Goal: Transaction & Acquisition: Book appointment/travel/reservation

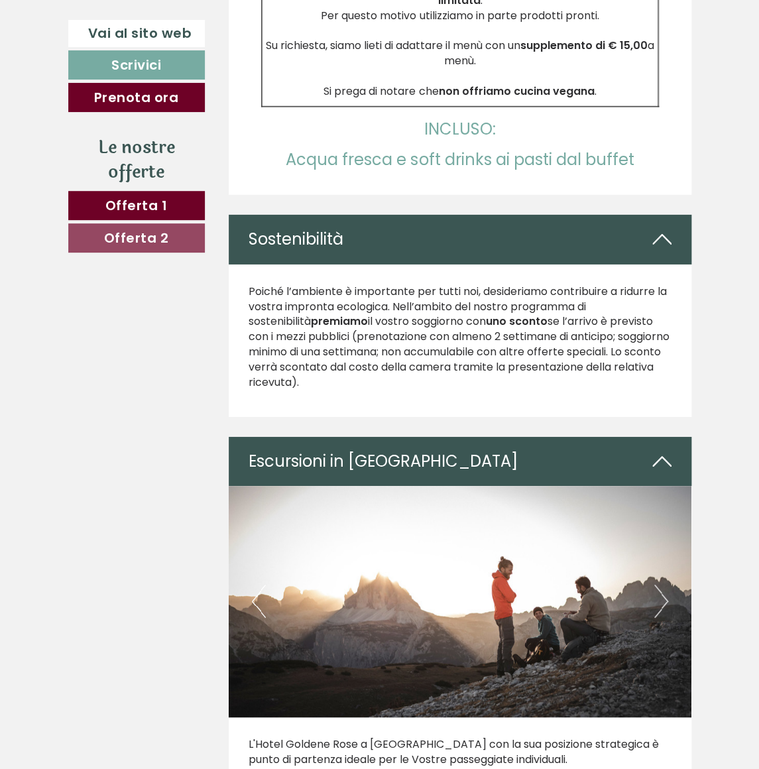
scroll to position [3135, 0]
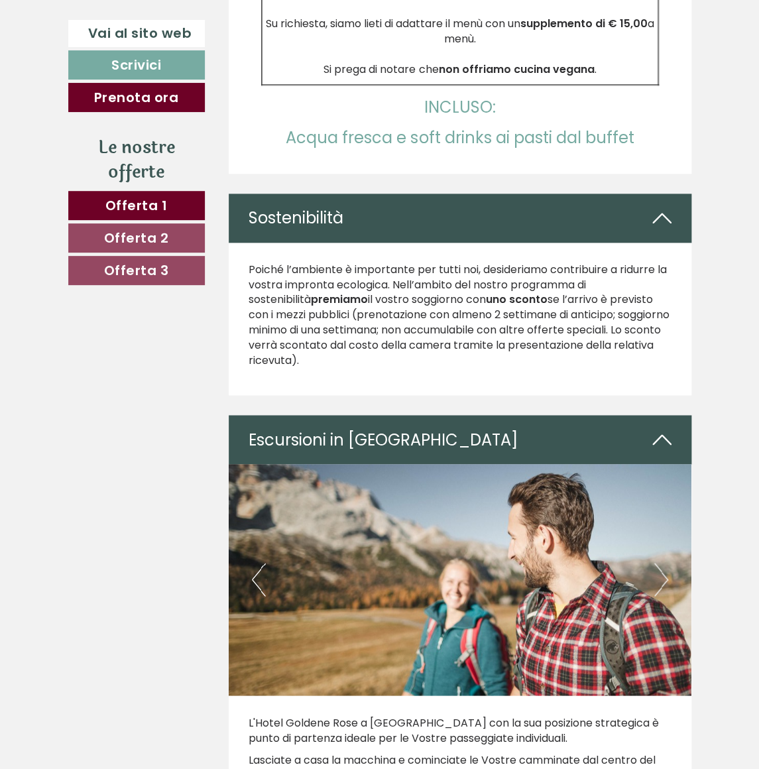
scroll to position [3858, 0]
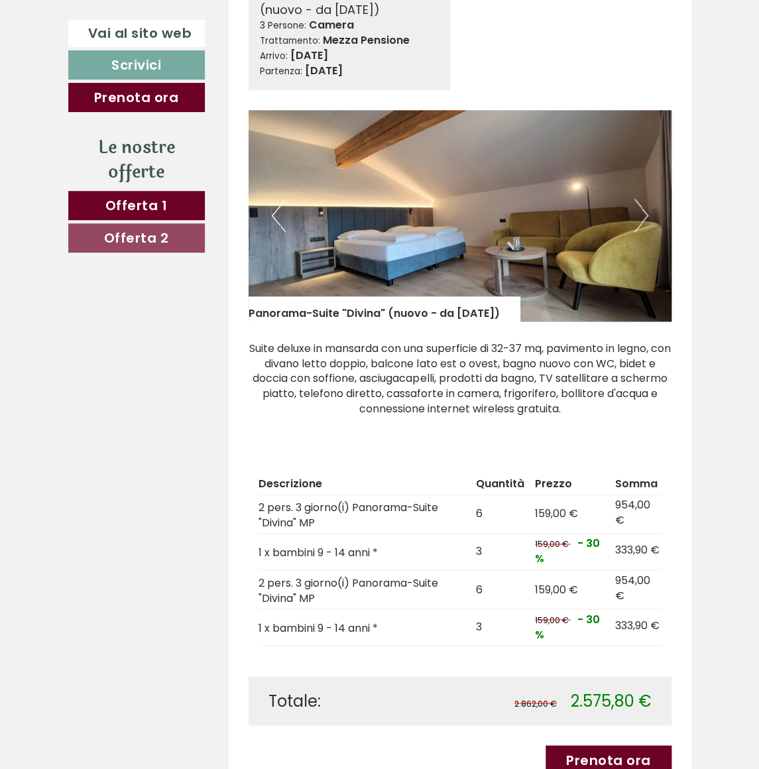
scroll to position [1748, 0]
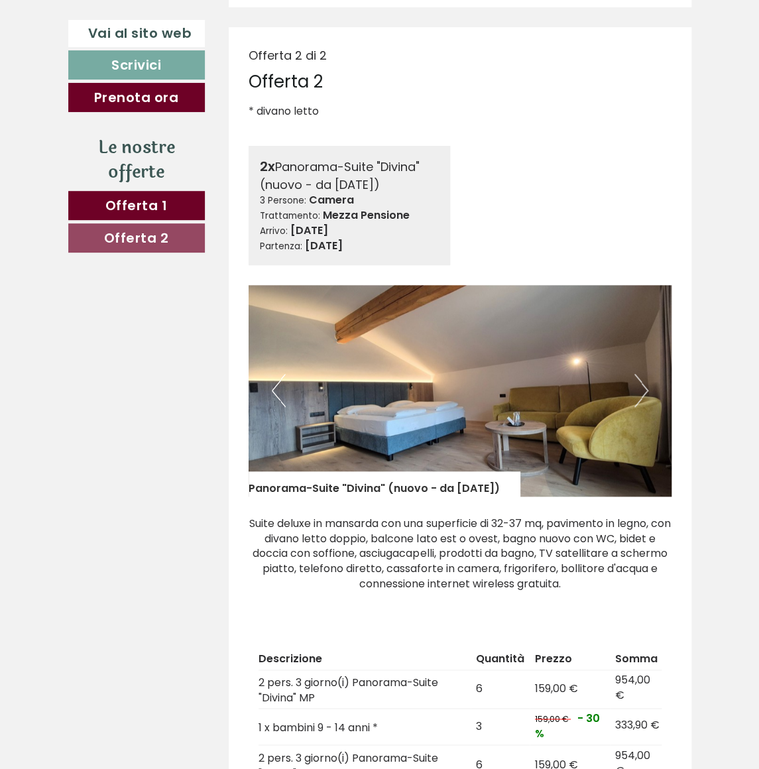
click at [139, 205] on span "Offerta 1" at bounding box center [136, 205] width 62 height 19
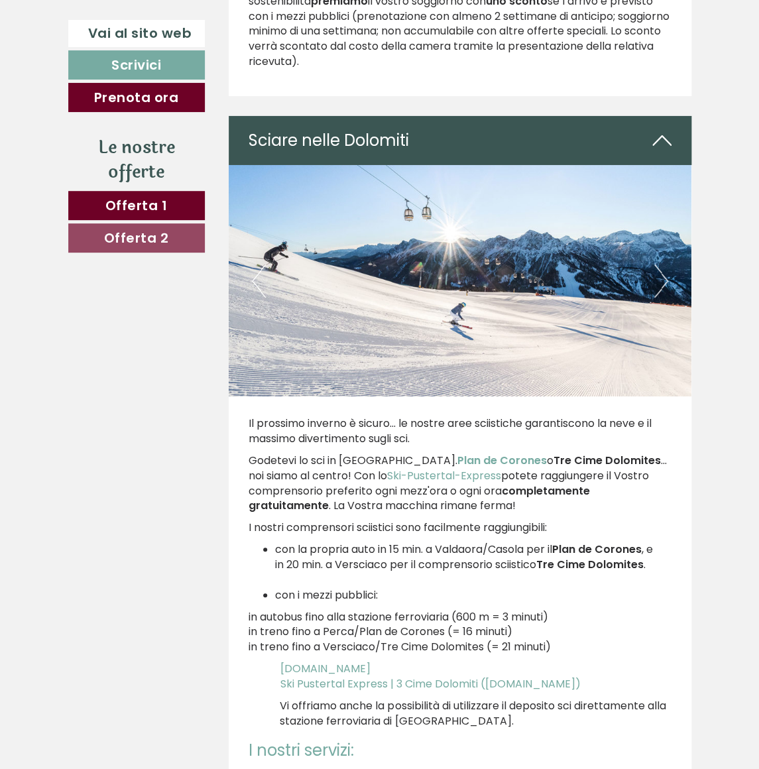
scroll to position [3316, 0]
